Goal: Information Seeking & Learning: Find specific fact

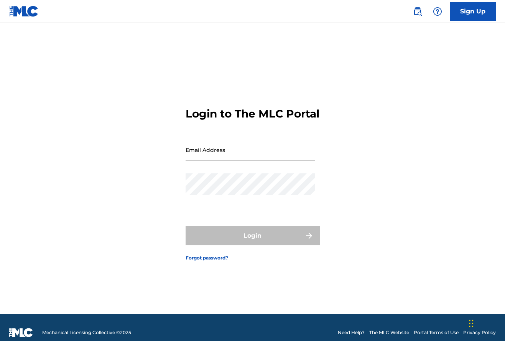
click at [415, 10] on img at bounding box center [417, 11] width 9 height 9
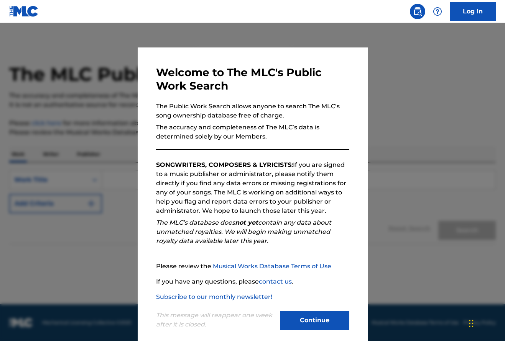
click at [305, 320] on button "Continue" at bounding box center [314, 320] width 69 height 19
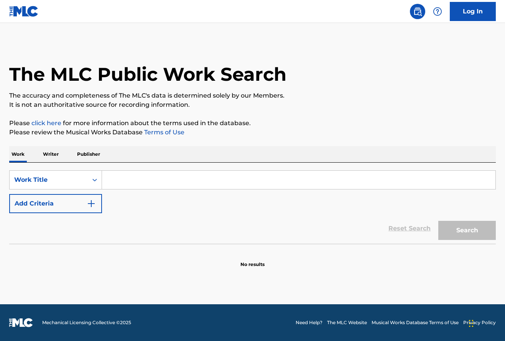
click at [168, 182] on input "Search Form" at bounding box center [298, 180] width 393 height 18
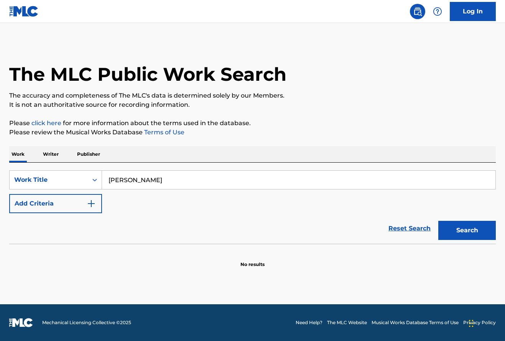
click at [415, 231] on button "Search" at bounding box center [466, 230] width 57 height 19
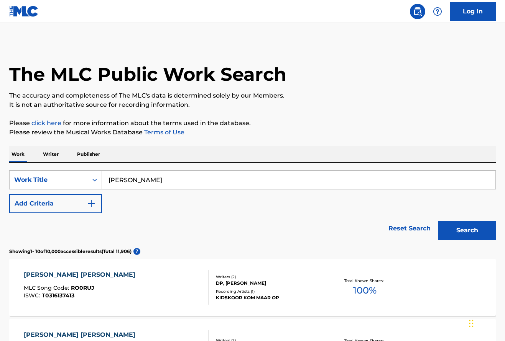
click at [164, 180] on input "Michael Robinson JUnior" at bounding box center [298, 180] width 393 height 18
click at [200, 177] on input "Michael Robinson JUnior" at bounding box center [298, 180] width 393 height 18
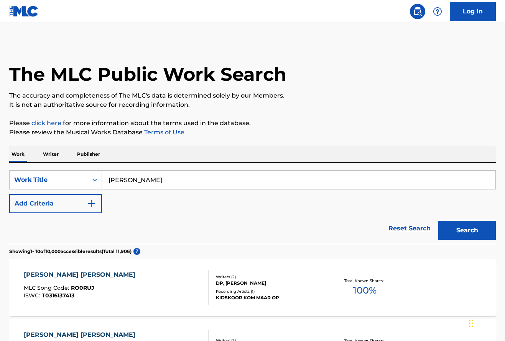
click at [200, 177] on input "Michael Robinson JUnior" at bounding box center [298, 180] width 393 height 18
click at [415, 231] on button "Search" at bounding box center [466, 230] width 57 height 19
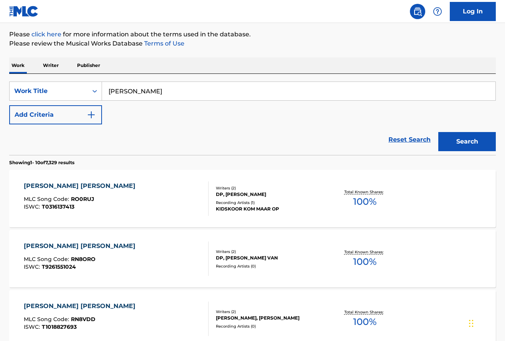
scroll to position [88, 0]
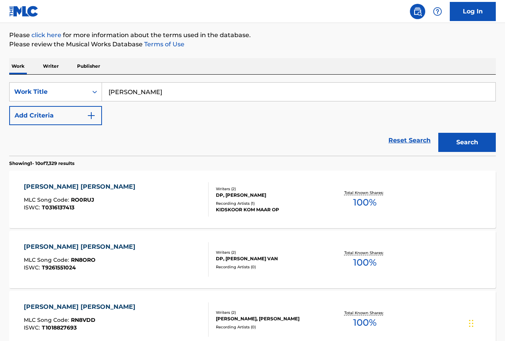
click at [175, 92] on input "Michael Robinson" at bounding box center [298, 92] width 393 height 18
type input "Michael Junior"
click at [54, 67] on p "Writer" at bounding box center [51, 66] width 20 height 16
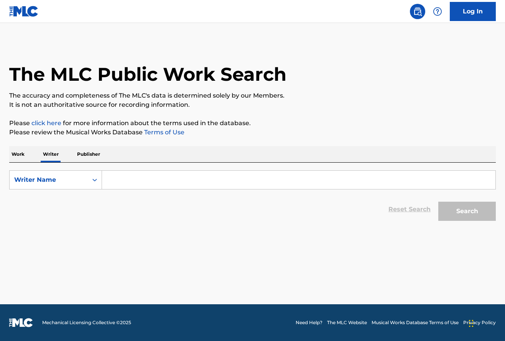
click at [123, 178] on input "Search Form" at bounding box center [298, 180] width 393 height 18
type input "M"
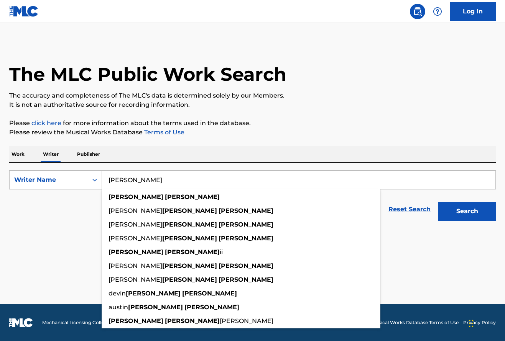
type input "Michael Robinson"
click at [415, 211] on button "Search" at bounding box center [466, 211] width 57 height 19
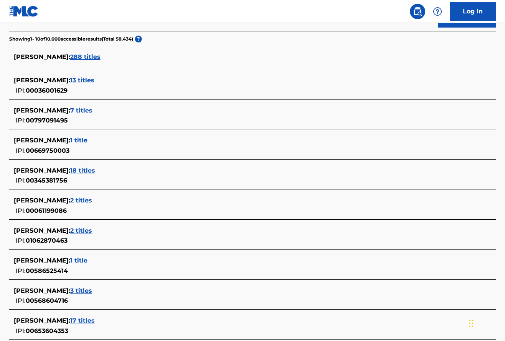
scroll to position [206, 0]
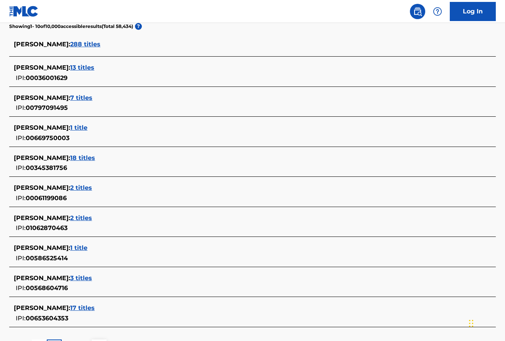
click at [91, 276] on span "3 titles" at bounding box center [81, 278] width 22 height 7
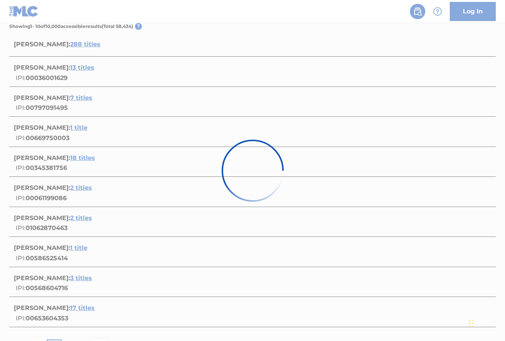
scroll to position [172, 0]
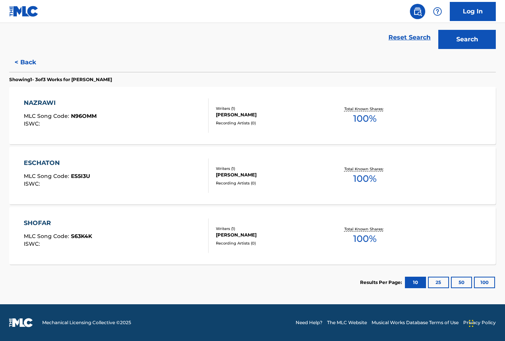
click at [29, 66] on button "< Back" at bounding box center [32, 62] width 46 height 19
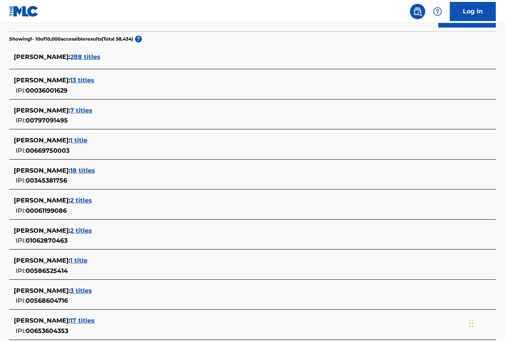
scroll to position [197, 0]
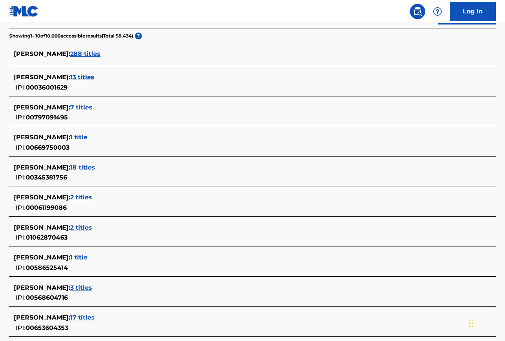
click at [90, 226] on span "2 titles" at bounding box center [81, 227] width 22 height 7
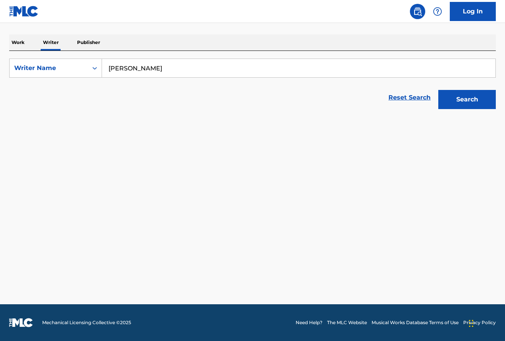
scroll to position [112, 0]
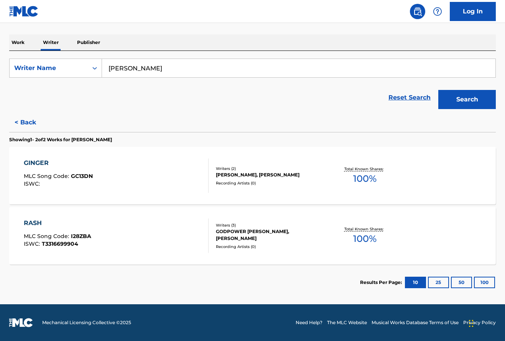
click at [56, 229] on div "RASH MLC Song Code : I28ZBA ISWC : T3316699904" at bounding box center [57, 236] width 67 height 34
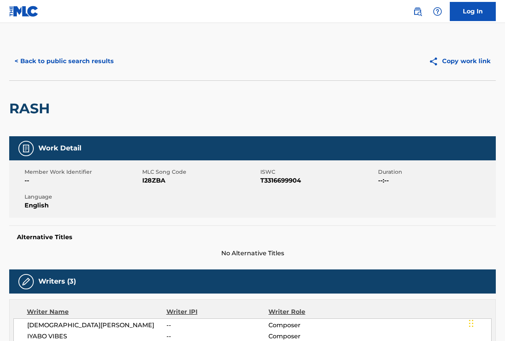
click at [26, 63] on button "< Back to public search results" at bounding box center [64, 61] width 110 height 19
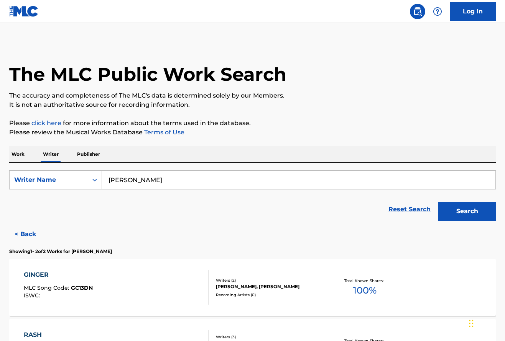
click at [82, 150] on p "Publisher" at bounding box center [89, 154] width 28 height 16
